Goal: Complete application form: Complete application form

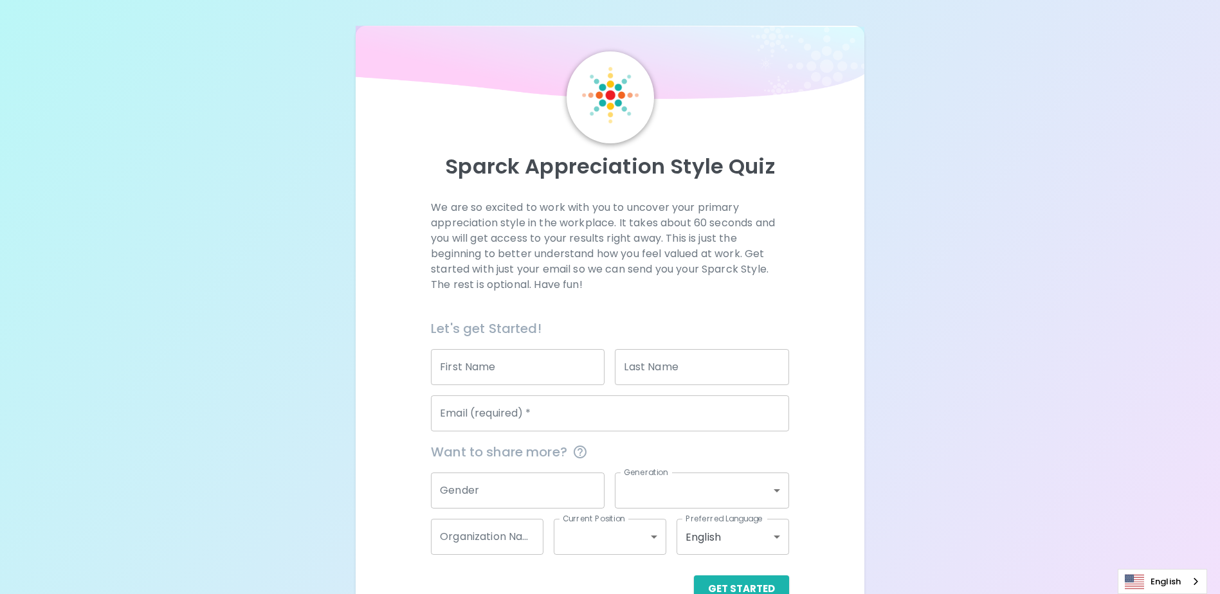
click at [491, 413] on input "Email (required)   *" at bounding box center [610, 413] width 358 height 36
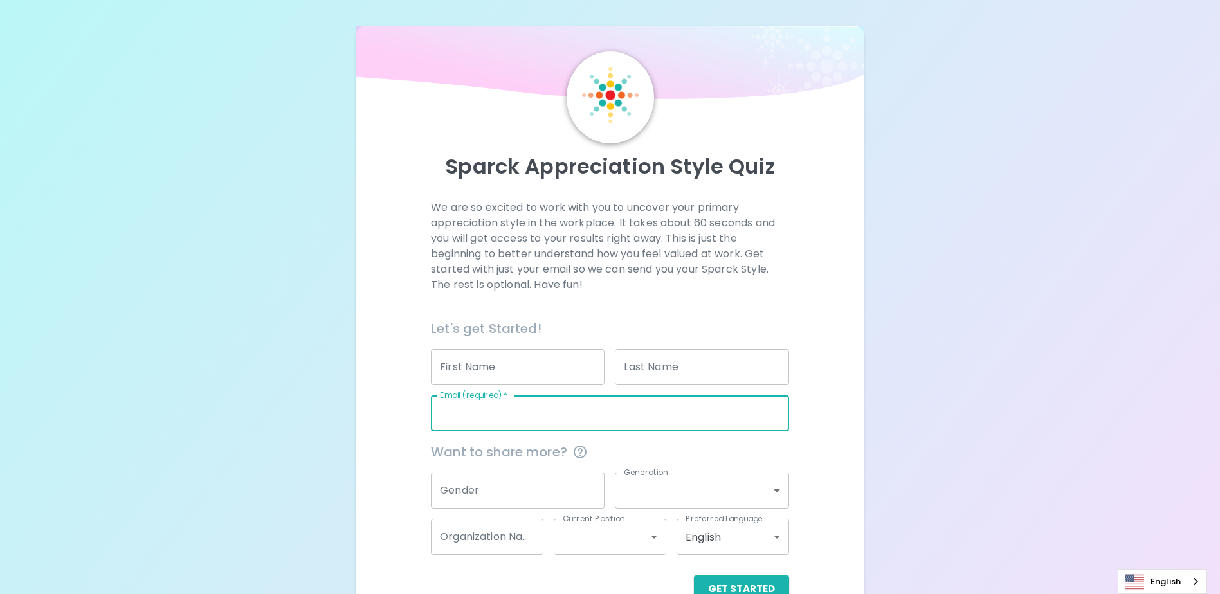
type input "[PERSON_NAME][EMAIL_ADDRESS][DOMAIN_NAME]"
type input "[PERSON_NAME]"
type input "Bin Senin"
type input "Block C"
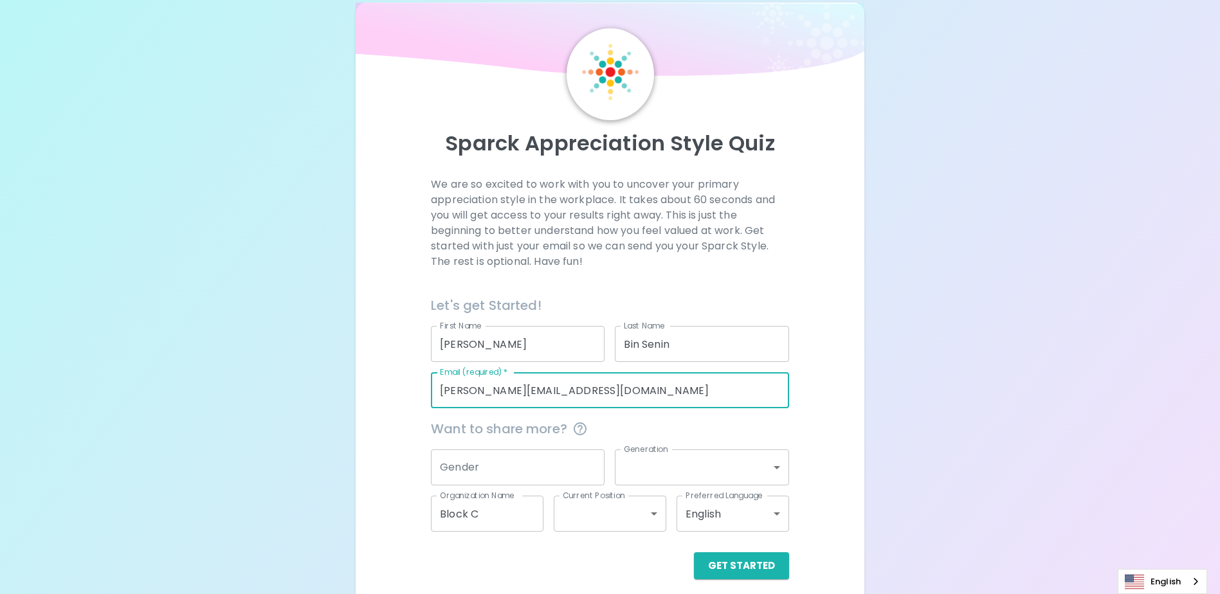
scroll to position [34, 0]
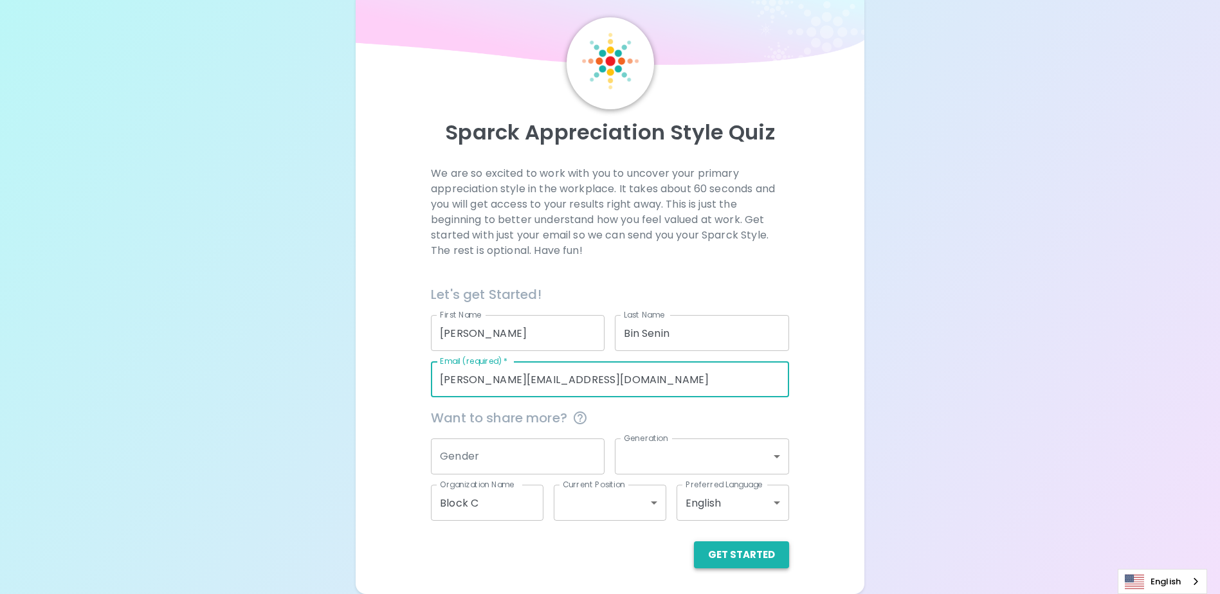
click at [727, 559] on button "Get Started" at bounding box center [741, 554] width 95 height 27
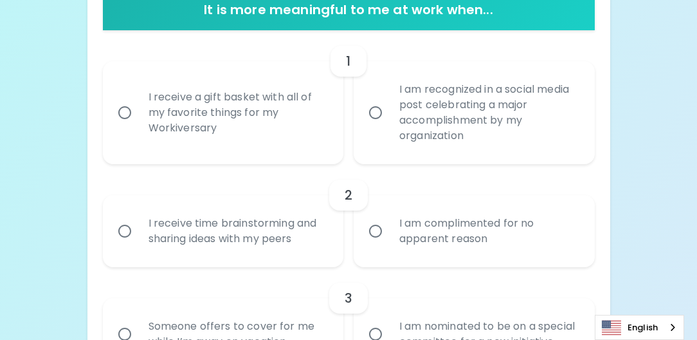
scroll to position [291, 0]
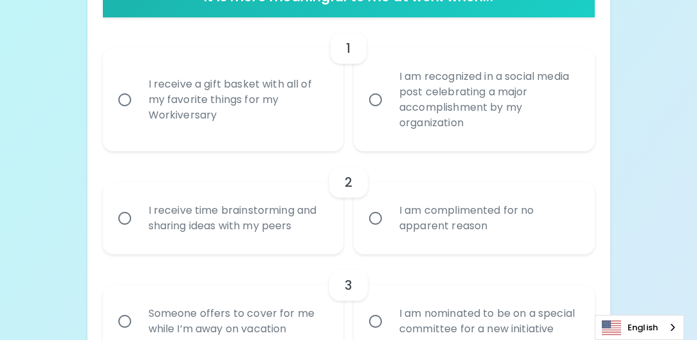
click at [244, 95] on div "I receive a gift basket with all of my favorite things for my Workiversary" at bounding box center [237, 99] width 199 height 77
click at [138, 95] on input "I receive a gift basket with all of my favorite things for my Workiversary" at bounding box center [124, 99] width 27 height 27
radio input "true"
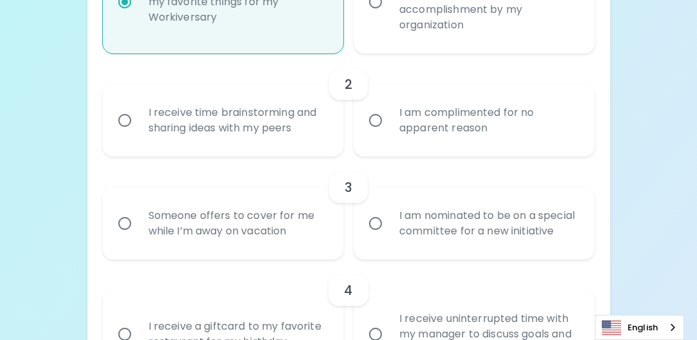
scroll to position [394, 0]
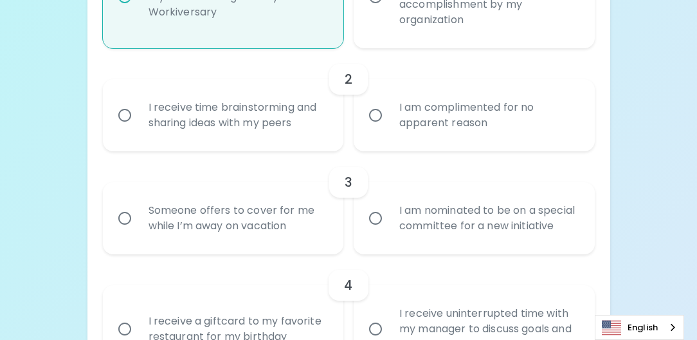
click at [257, 116] on div "I receive time brainstorming and sharing ideas with my peers" at bounding box center [237, 115] width 199 height 62
click at [138, 116] on input "I receive time brainstorming and sharing ideas with my peers" at bounding box center [124, 115] width 27 height 27
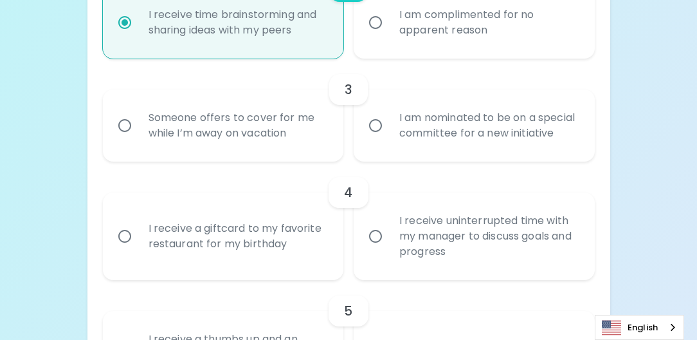
scroll to position [496, 0]
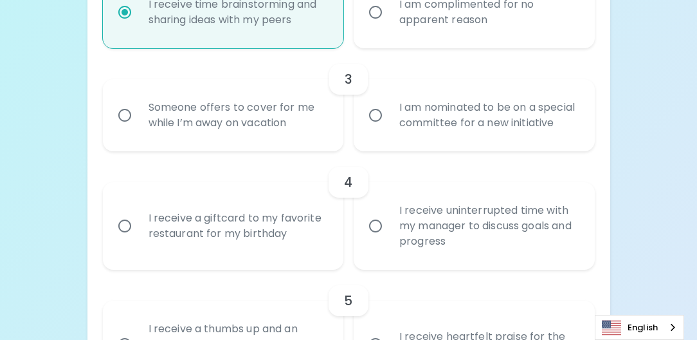
radio input "true"
click at [274, 123] on div "Someone offers to cover for me while I’m away on vacation" at bounding box center [237, 115] width 199 height 62
click at [138, 123] on input "Someone offers to cover for me while I’m away on vacation" at bounding box center [124, 115] width 27 height 27
radio input "false"
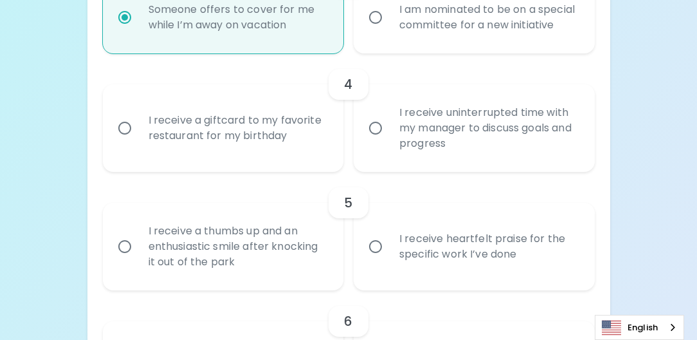
scroll to position [599, 0]
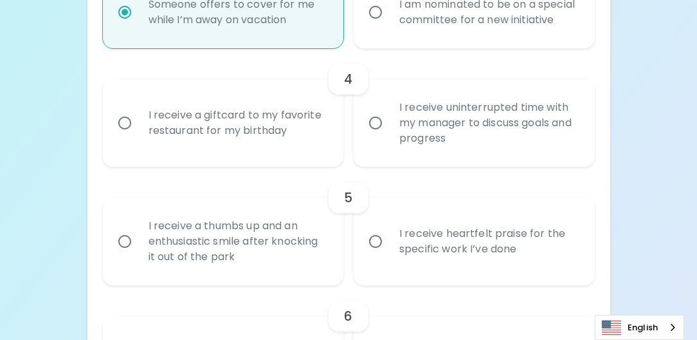
radio input "true"
click at [279, 132] on div "I receive a giftcard to my favorite restaurant for my birthday" at bounding box center [237, 123] width 199 height 62
click at [138, 132] on input "I receive a giftcard to my favorite restaurant for my birthday" at bounding box center [124, 122] width 27 height 27
radio input "false"
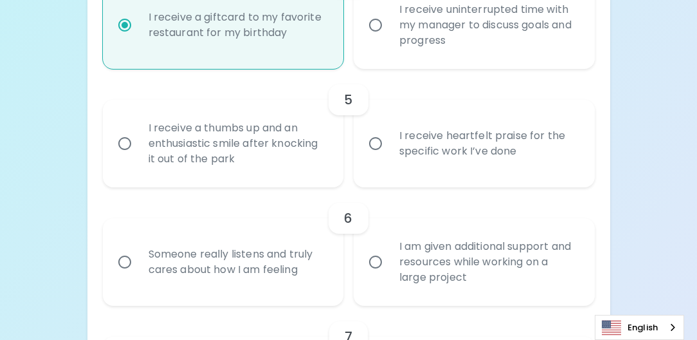
scroll to position [702, 0]
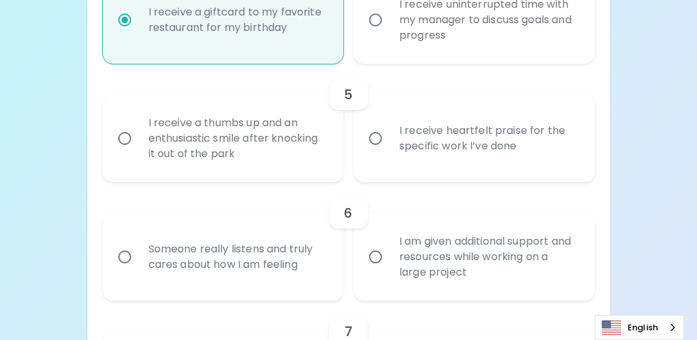
radio input "true"
click at [427, 150] on div "I receive heartfelt praise for the specific work I’ve done" at bounding box center [488, 138] width 199 height 62
click at [389, 150] on input "I receive heartfelt praise for the specific work I’ve done" at bounding box center [375, 138] width 27 height 27
radio input "false"
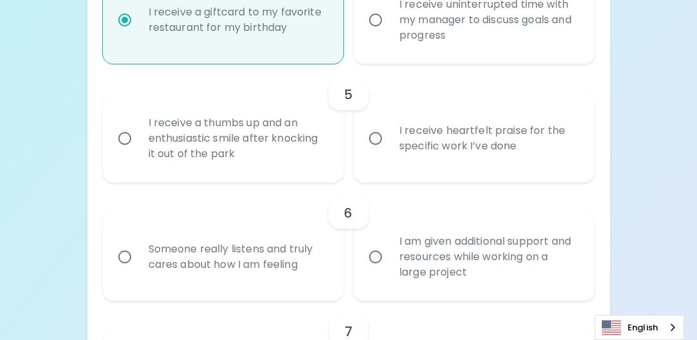
radio input "false"
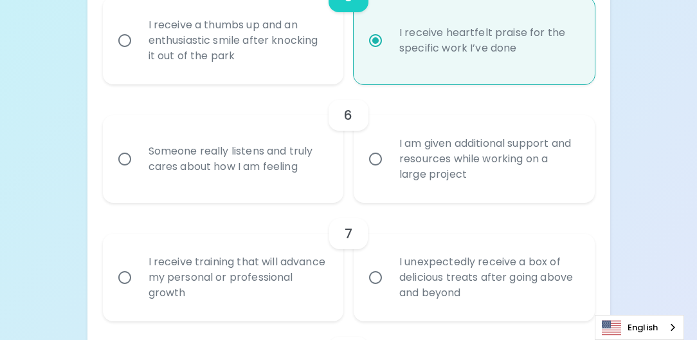
scroll to position [805, 0]
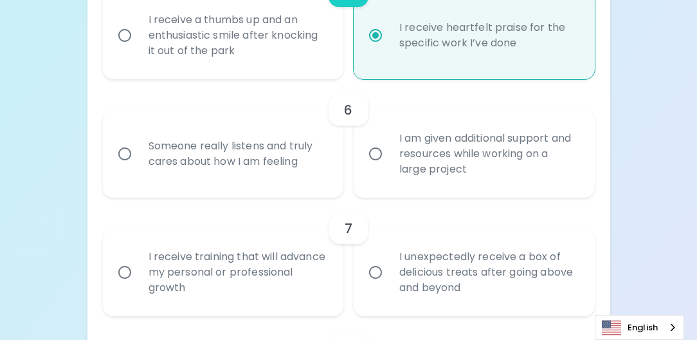
radio input "true"
click at [252, 172] on div "Someone really listens and truly cares about how I am feeling" at bounding box center [237, 154] width 199 height 62
click at [138, 167] on input "Someone really listens and truly cares about how I am feeling" at bounding box center [124, 153] width 27 height 27
radio input "false"
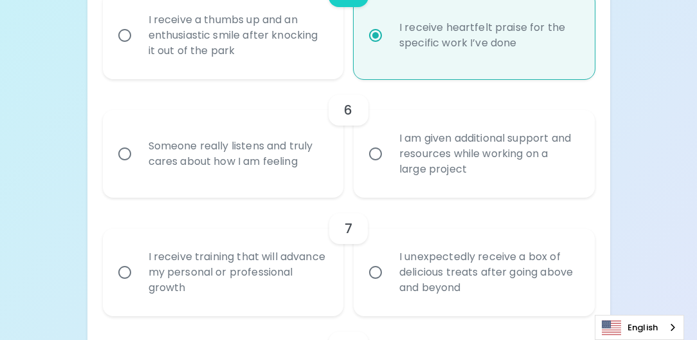
radio input "false"
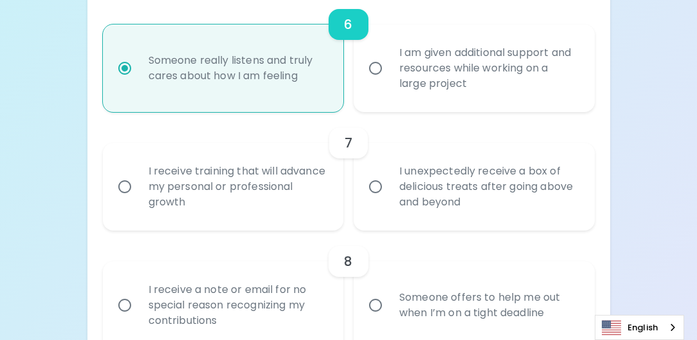
scroll to position [908, 0]
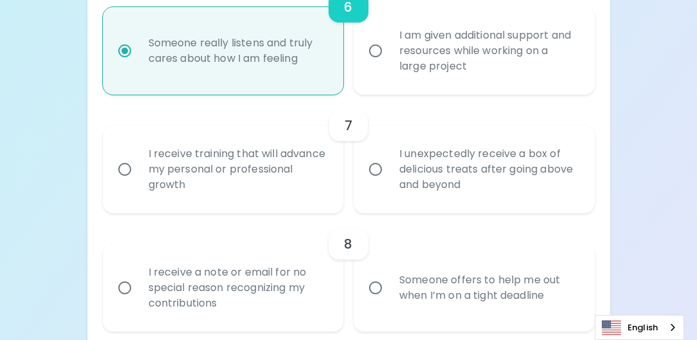
radio input "true"
click at [282, 175] on div "I receive training that will advance my personal or professional growth" at bounding box center [237, 169] width 199 height 77
click at [138, 175] on input "I receive training that will advance my personal or professional growth" at bounding box center [124, 169] width 27 height 27
radio input "false"
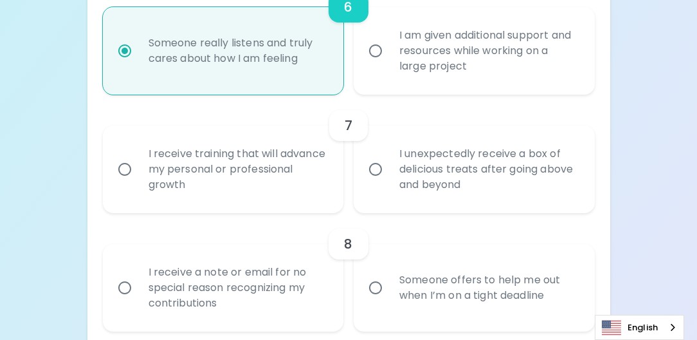
radio input "false"
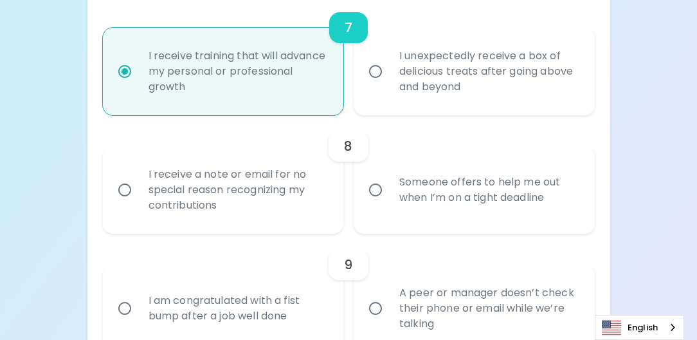
scroll to position [1011, 0]
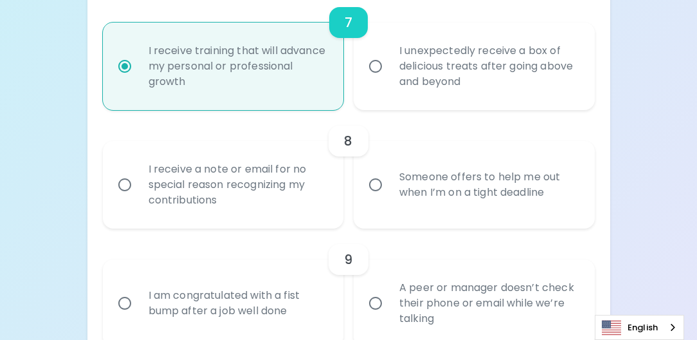
radio input "true"
click at [276, 188] on div "I receive a note or email for no special reason recognizing my contributions" at bounding box center [237, 184] width 199 height 77
click at [138, 188] on input "I receive a note or email for no special reason recognizing my contributions" at bounding box center [124, 184] width 27 height 27
radio input "false"
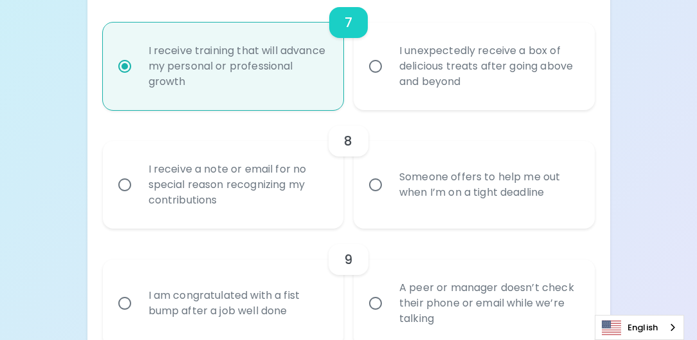
radio input "false"
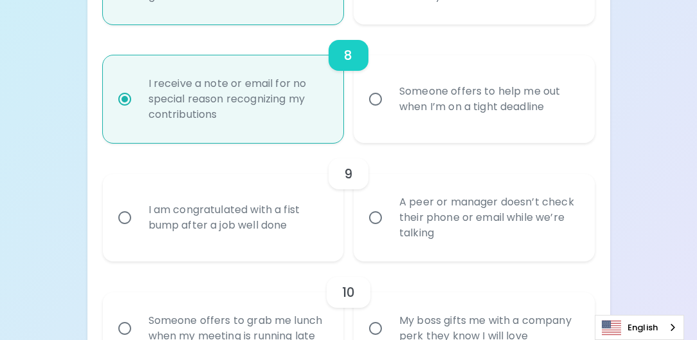
scroll to position [1114, 0]
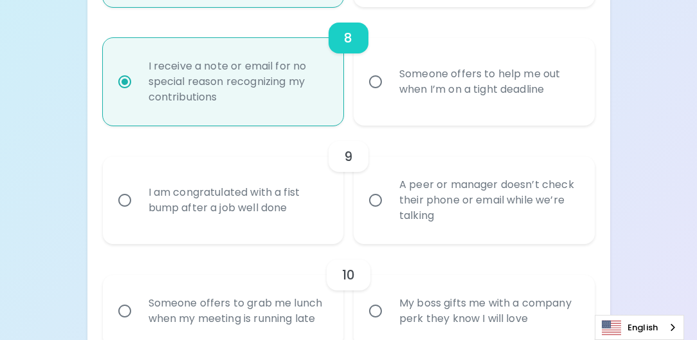
radio input "true"
click at [309, 195] on div "I am congratulated with a fist bump after a job well done" at bounding box center [237, 200] width 199 height 62
click at [138, 195] on input "I am congratulated with a fist bump after a job well done" at bounding box center [124, 199] width 27 height 27
radio input "false"
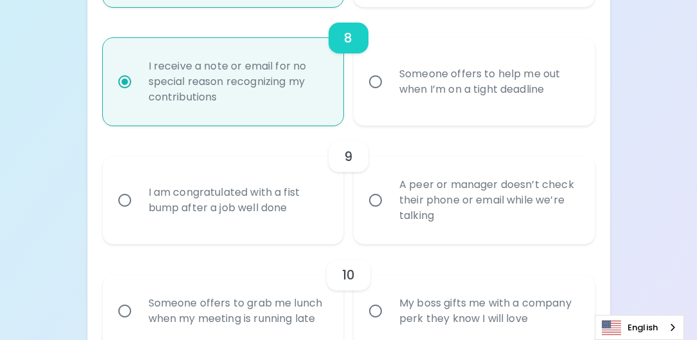
radio input "false"
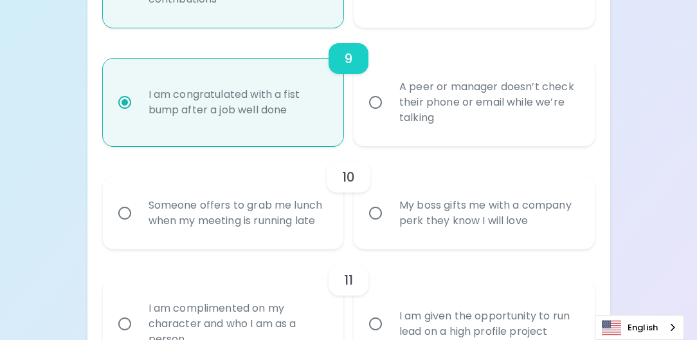
scroll to position [1217, 0]
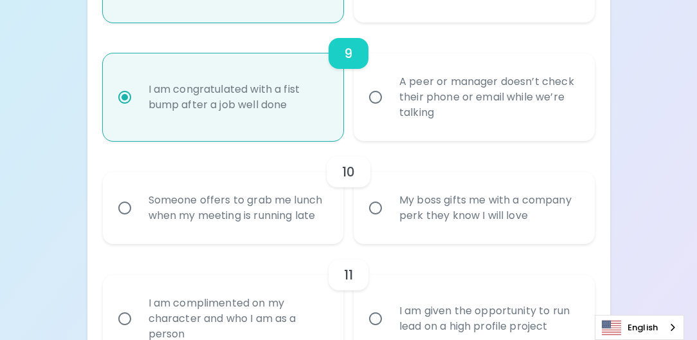
radio input "true"
click at [435, 104] on div "A peer or manager doesn’t check their phone or email while we’re talking" at bounding box center [488, 97] width 199 height 77
click at [389, 104] on input "A peer or manager doesn’t check their phone or email while we’re talking" at bounding box center [375, 97] width 27 height 27
radio input "false"
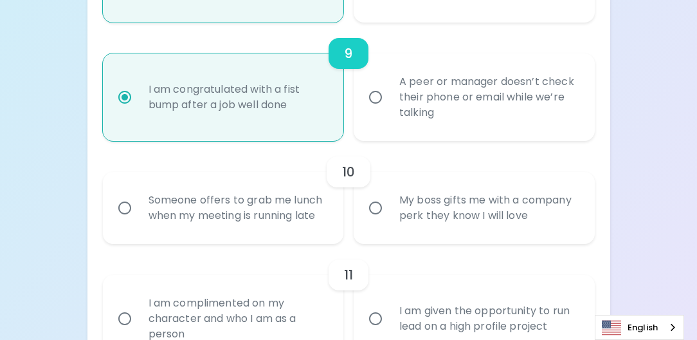
radio input "false"
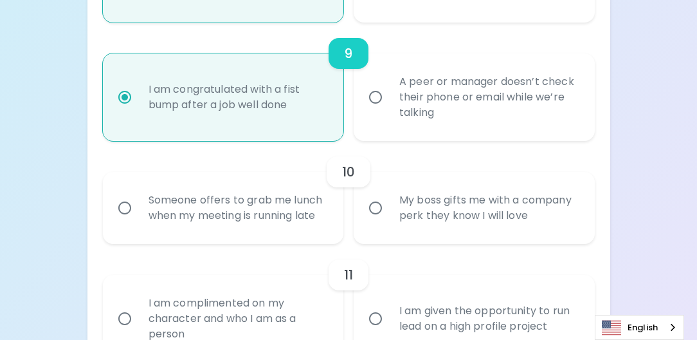
radio input "true"
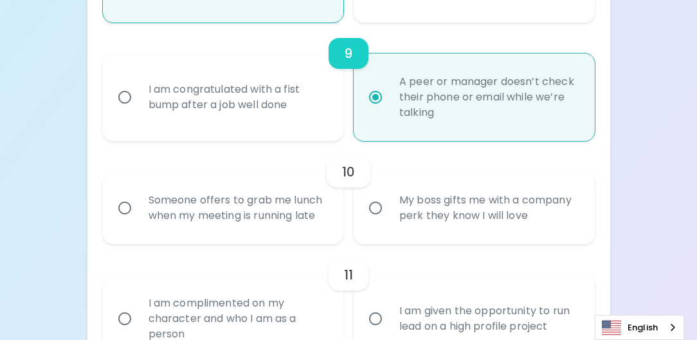
radio input "true"
click at [276, 216] on div "Someone offers to grab me lunch when my meeting is running late" at bounding box center [237, 208] width 199 height 62
click at [138, 216] on input "Someone offers to grab me lunch when my meeting is running late" at bounding box center [124, 207] width 27 height 27
radio input "false"
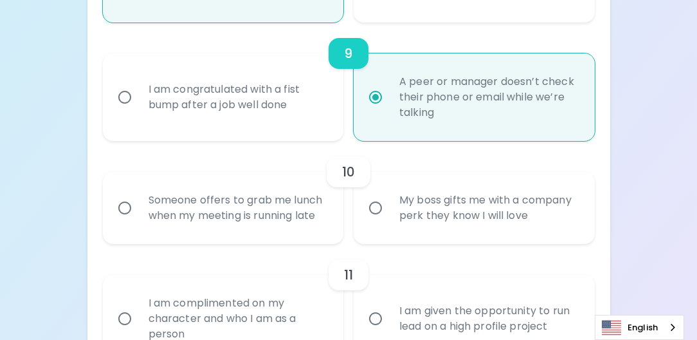
radio input "false"
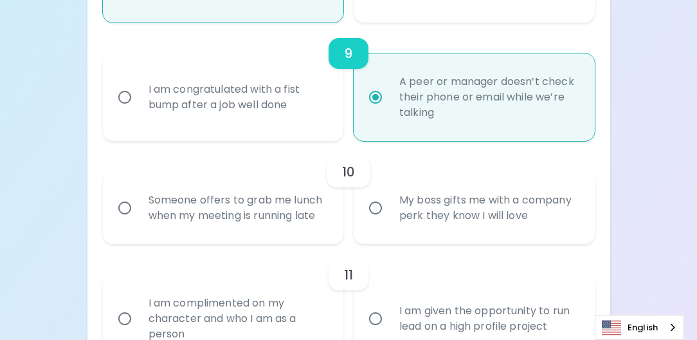
radio input "false"
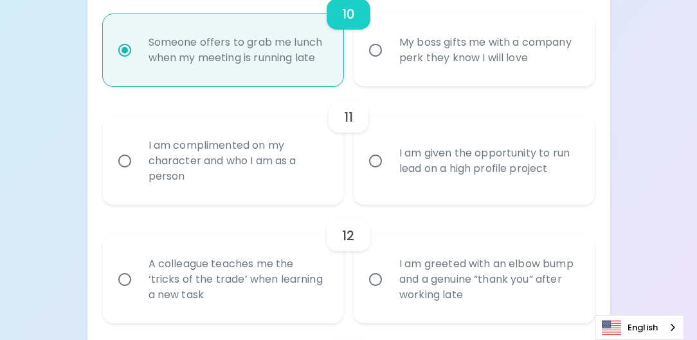
scroll to position [1393, 0]
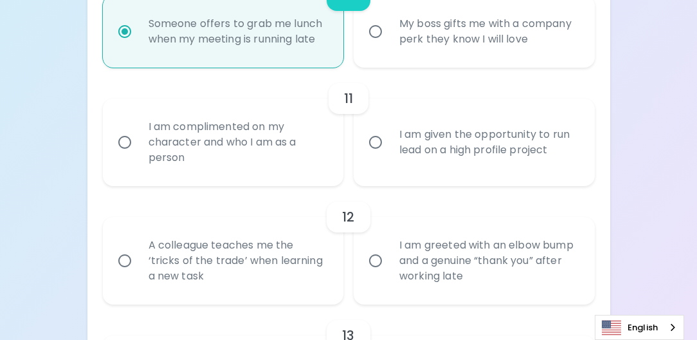
radio input "true"
click at [281, 159] on div "I am complimented on my character and who I am as a person" at bounding box center [237, 142] width 199 height 77
click at [138, 156] on input "I am complimented on my character and who I am as a person" at bounding box center [124, 142] width 27 height 27
radio input "false"
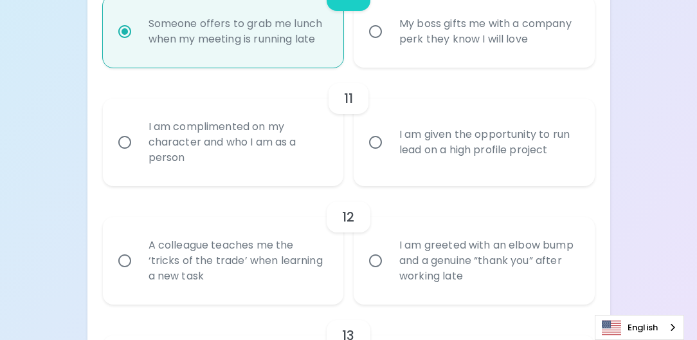
radio input "false"
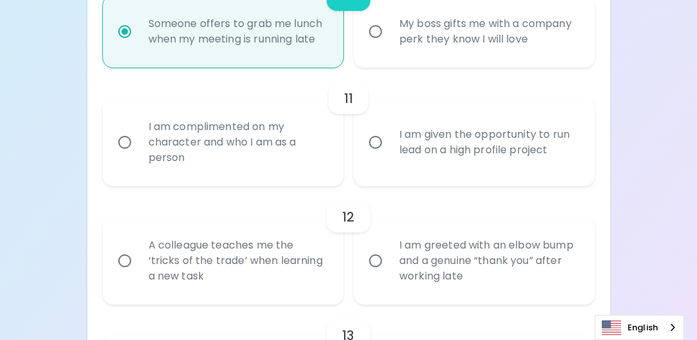
radio input "false"
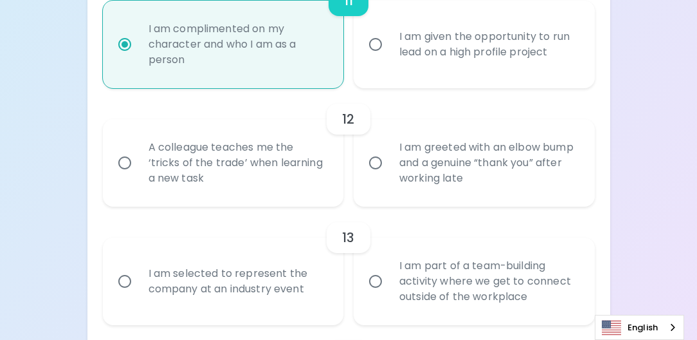
scroll to position [1496, 0]
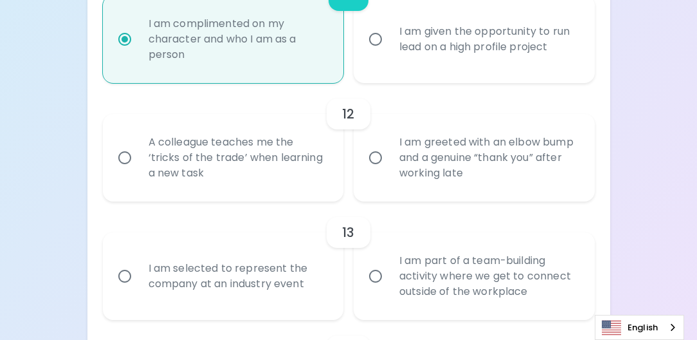
radio input "true"
click at [407, 172] on div "I am greeted with an elbow bump and a genuine “thank you” after working late" at bounding box center [488, 157] width 199 height 77
click at [389, 171] on input "I am greeted with an elbow bump and a genuine “thank you” after working late" at bounding box center [375, 157] width 27 height 27
radio input "false"
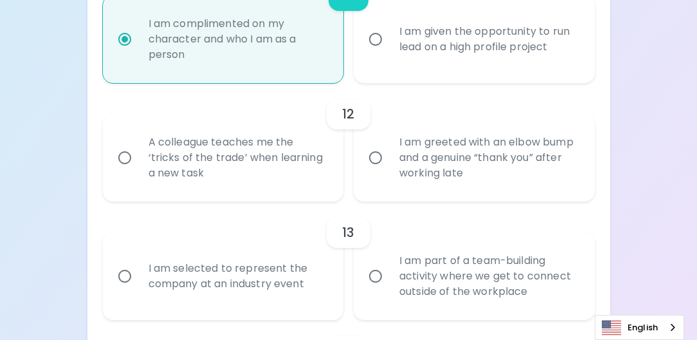
radio input "false"
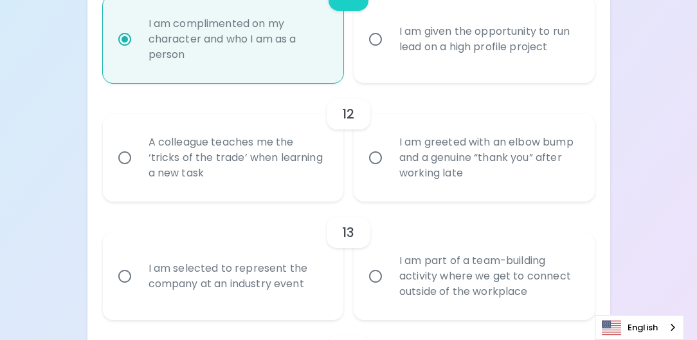
radio input "false"
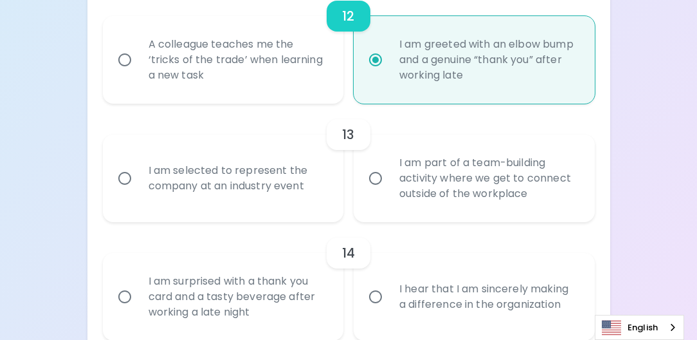
scroll to position [1599, 0]
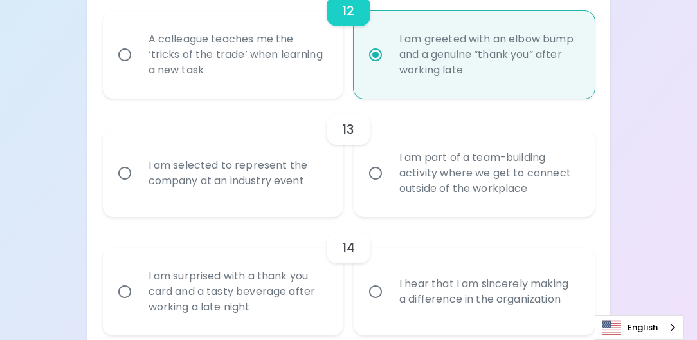
radio input "true"
click at [289, 191] on div "I am selected to represent the company at an industry event" at bounding box center [237, 173] width 199 height 62
click at [138, 186] on input "I am selected to represent the company at an industry event" at bounding box center [124, 172] width 27 height 27
radio input "false"
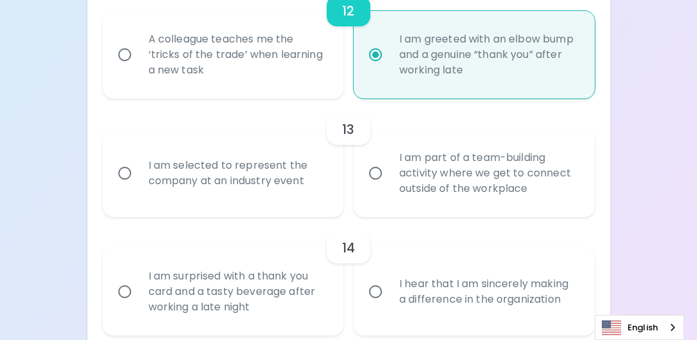
radio input "false"
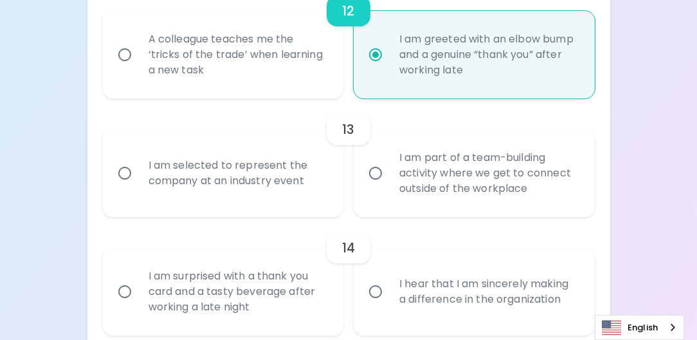
radio input "false"
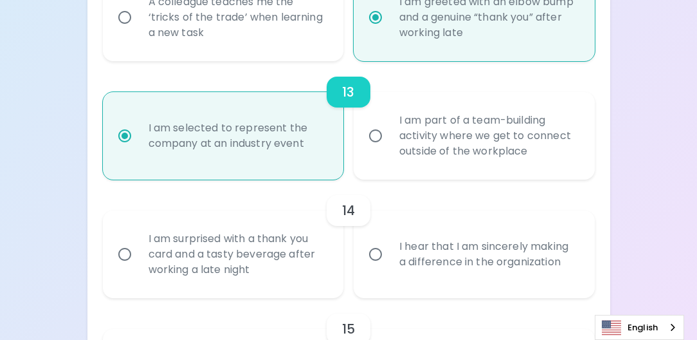
scroll to position [1702, 0]
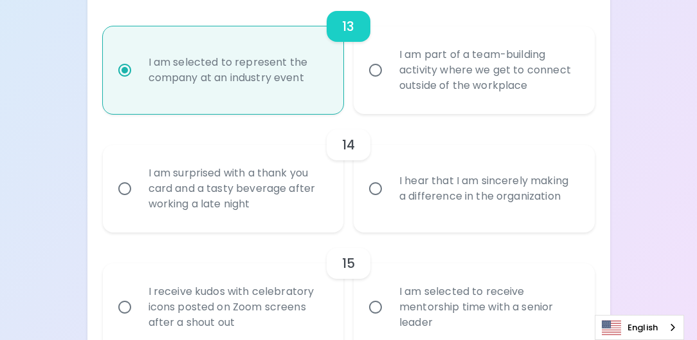
radio input "true"
click at [424, 195] on div "I hear that I am sincerely making a difference in the organization" at bounding box center [488, 189] width 199 height 62
click at [389, 195] on input "I hear that I am sincerely making a difference in the organization" at bounding box center [375, 188] width 27 height 27
radio input "false"
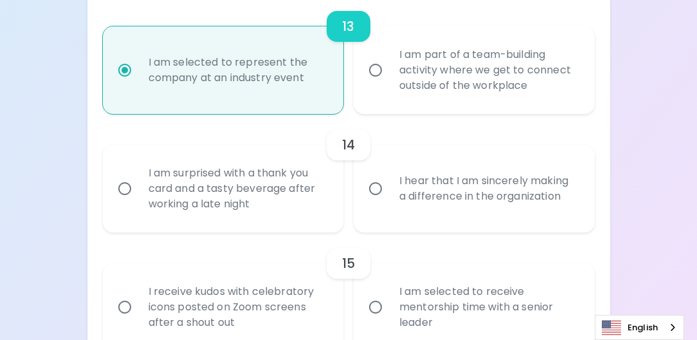
radio input "false"
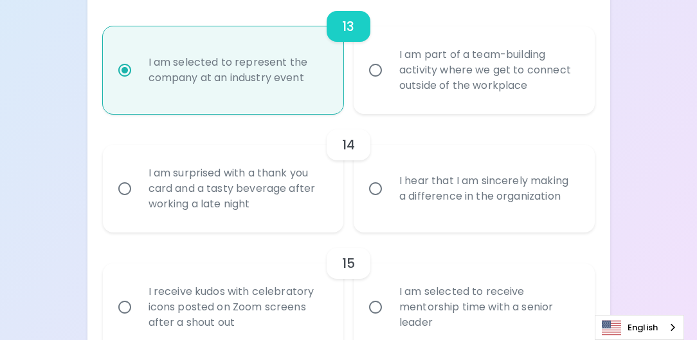
radio input "false"
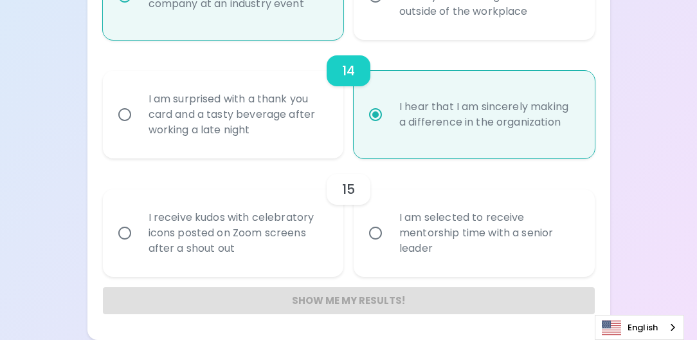
scroll to position [1791, 0]
radio input "true"
click at [421, 222] on div "I am selected to receive mentorship time with a senior leader" at bounding box center [488, 232] width 199 height 77
click at [389, 222] on input "I am selected to receive mentorship time with a senior leader" at bounding box center [375, 232] width 27 height 27
radio input "false"
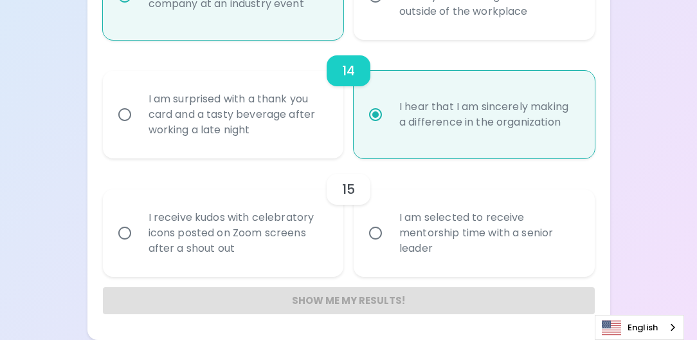
radio input "false"
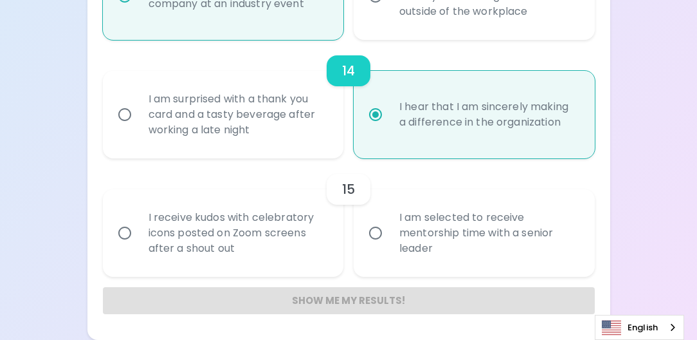
radio input "false"
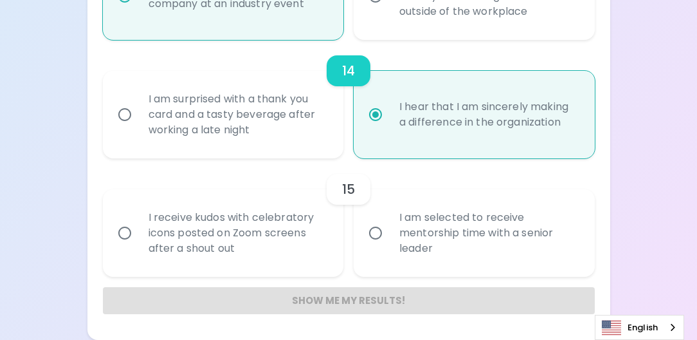
radio input "false"
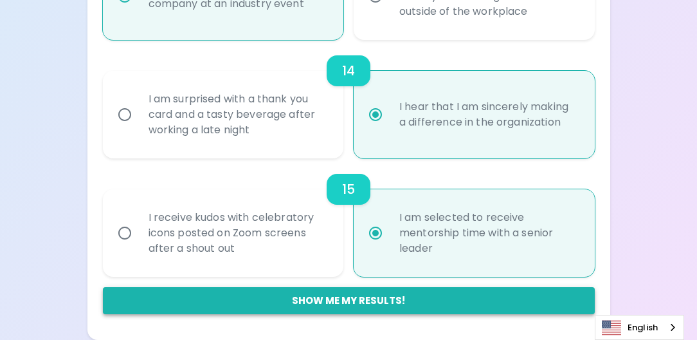
radio input "true"
click at [356, 297] on button "Show me my results!" at bounding box center [349, 300] width 492 height 27
radio input "false"
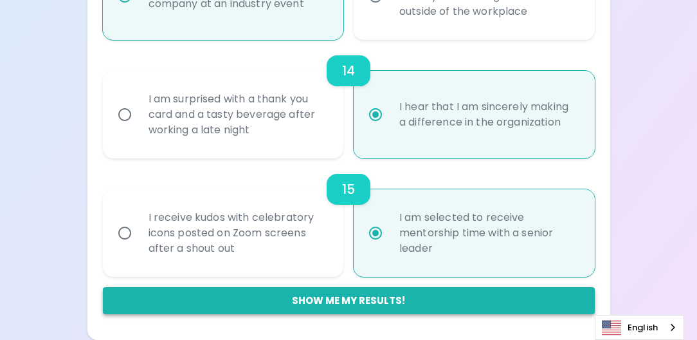
radio input "false"
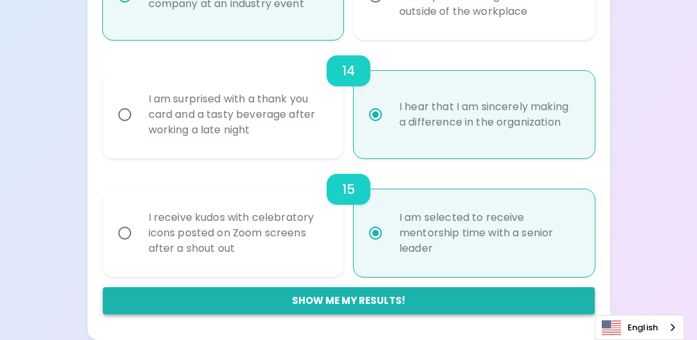
radio input "false"
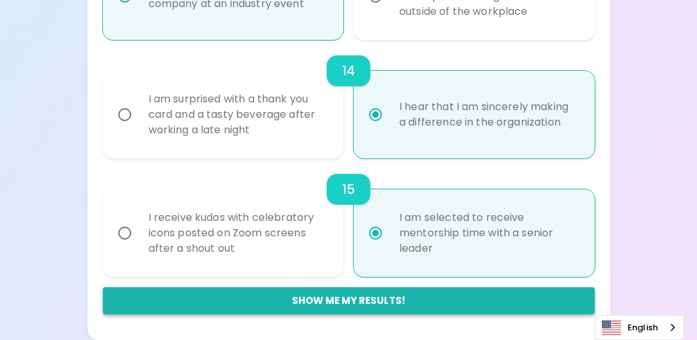
radio input "false"
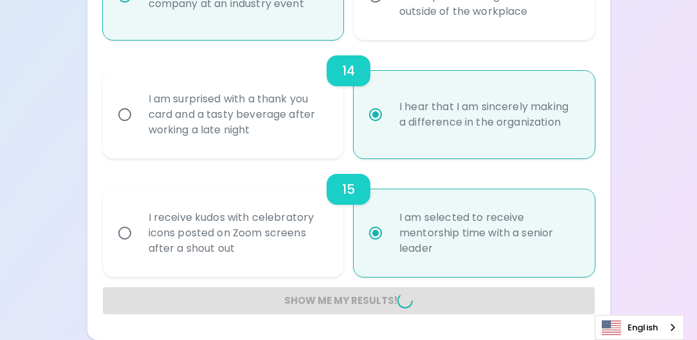
radio input "false"
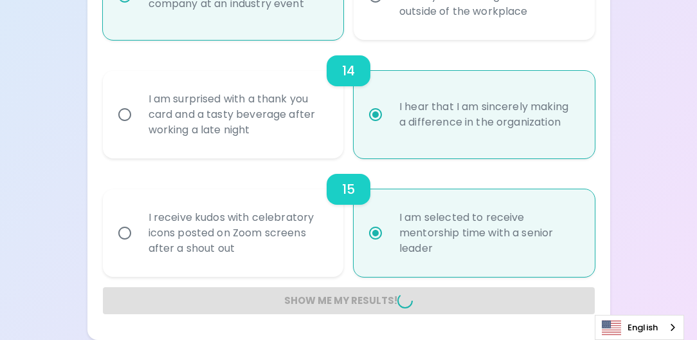
radio input "false"
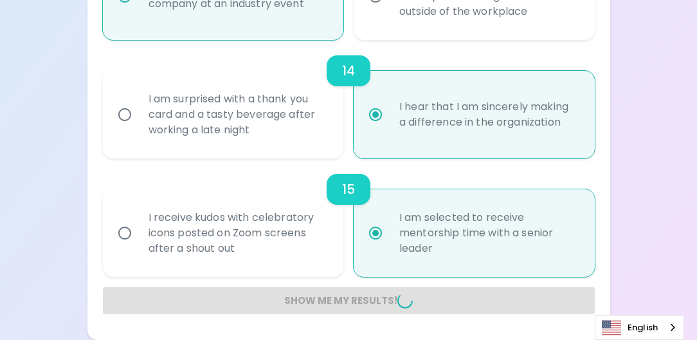
radio input "false"
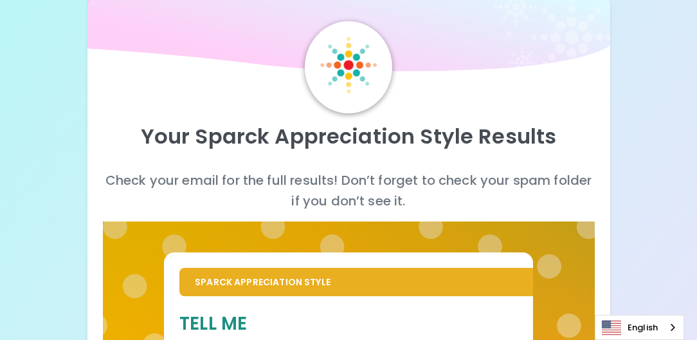
scroll to position [0, 0]
